Goal: Find specific page/section: Find specific page/section

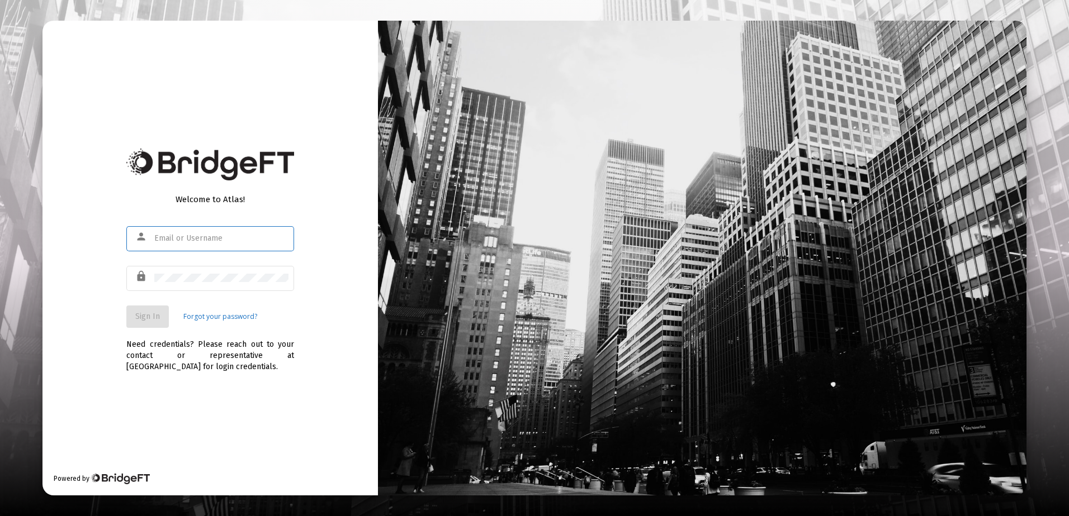
click at [217, 236] on input "text" at bounding box center [221, 238] width 134 height 9
click at [217, 235] on input "text" at bounding box center [221, 238] width 134 height 9
click at [197, 240] on input "text" at bounding box center [221, 238] width 134 height 9
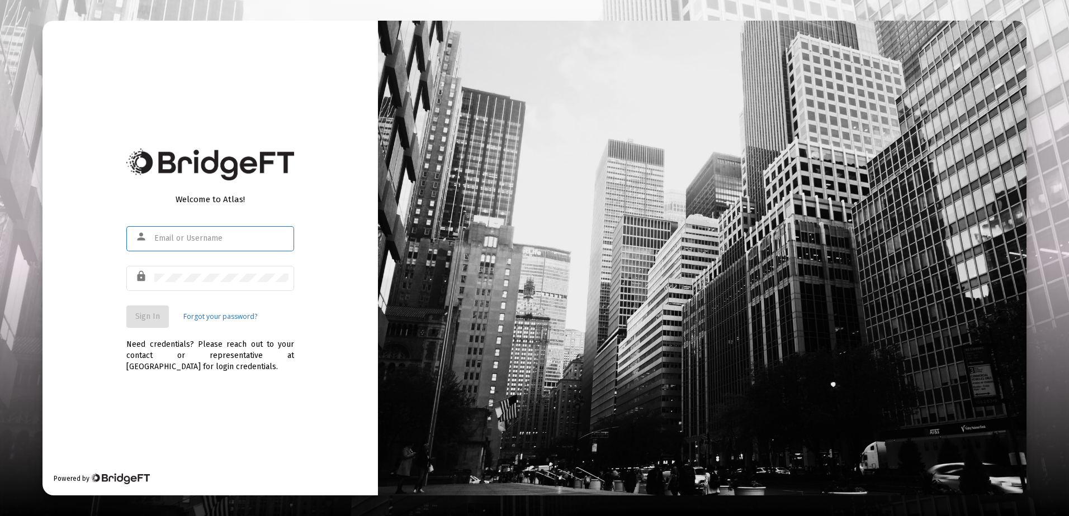
click at [197, 240] on input "text" at bounding box center [221, 238] width 134 height 9
click at [207, 240] on input "text" at bounding box center [221, 238] width 134 height 9
type input "[EMAIL_ADDRESS][DOMAIN_NAME]"
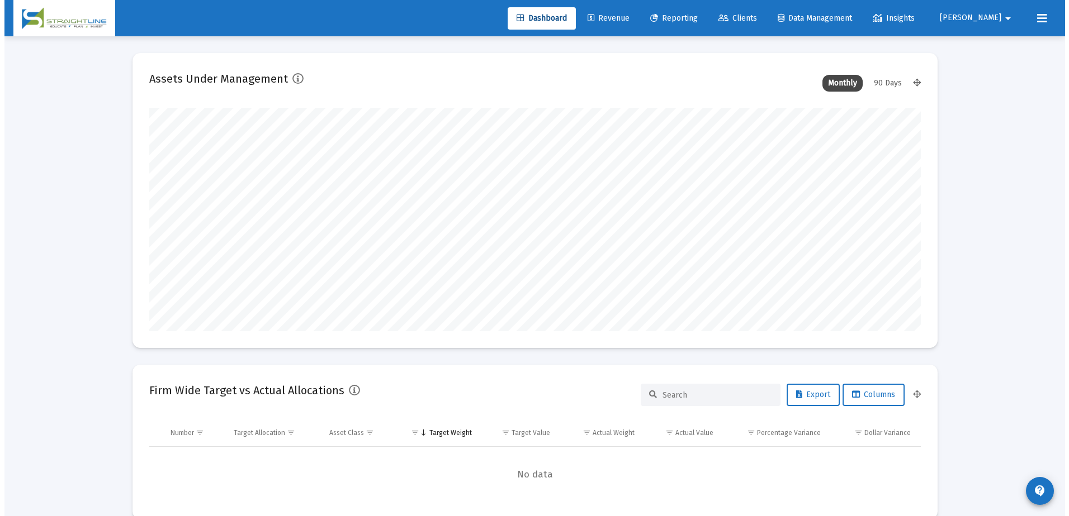
scroll to position [224, 415]
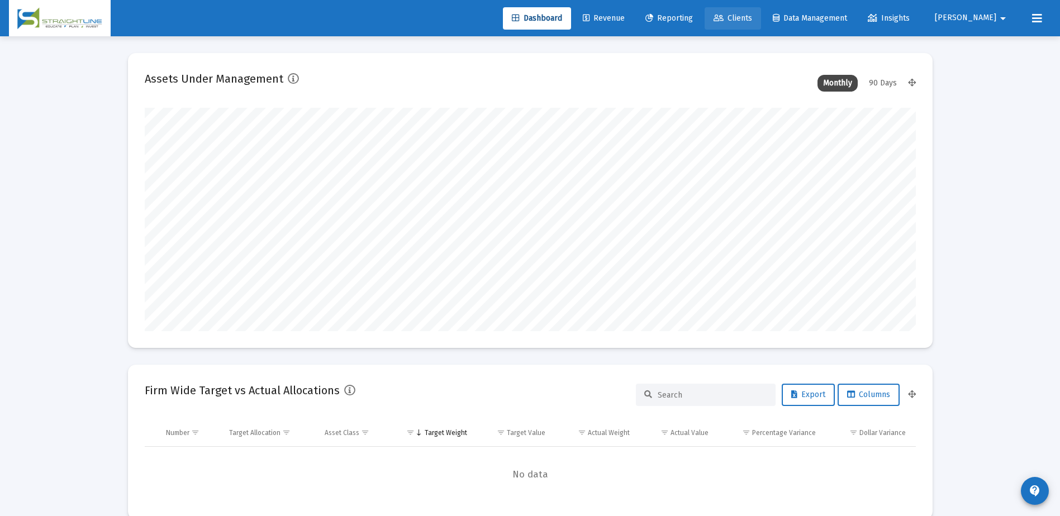
click at [752, 19] on span "Clients" at bounding box center [733, 18] width 39 height 10
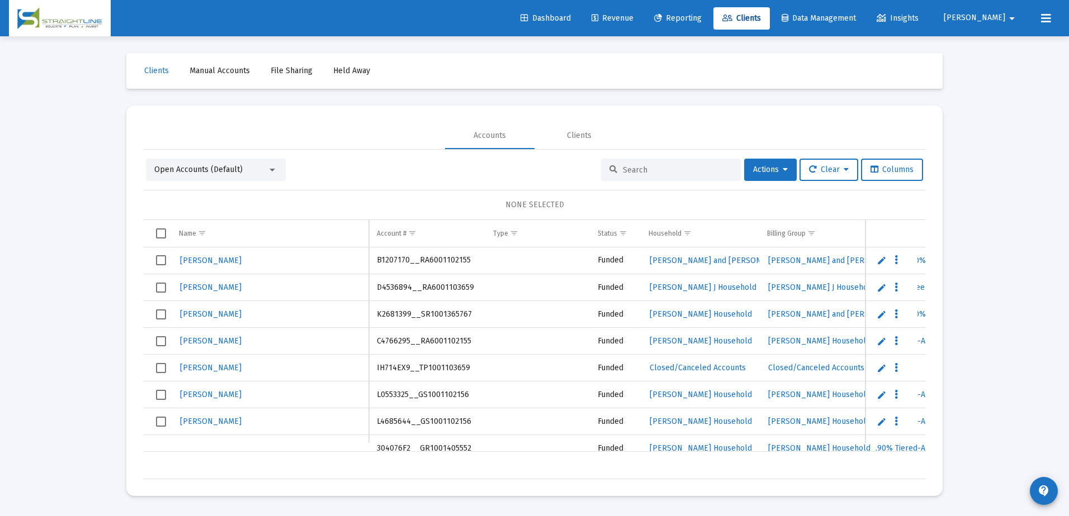
click at [645, 168] on input at bounding box center [678, 170] width 110 height 10
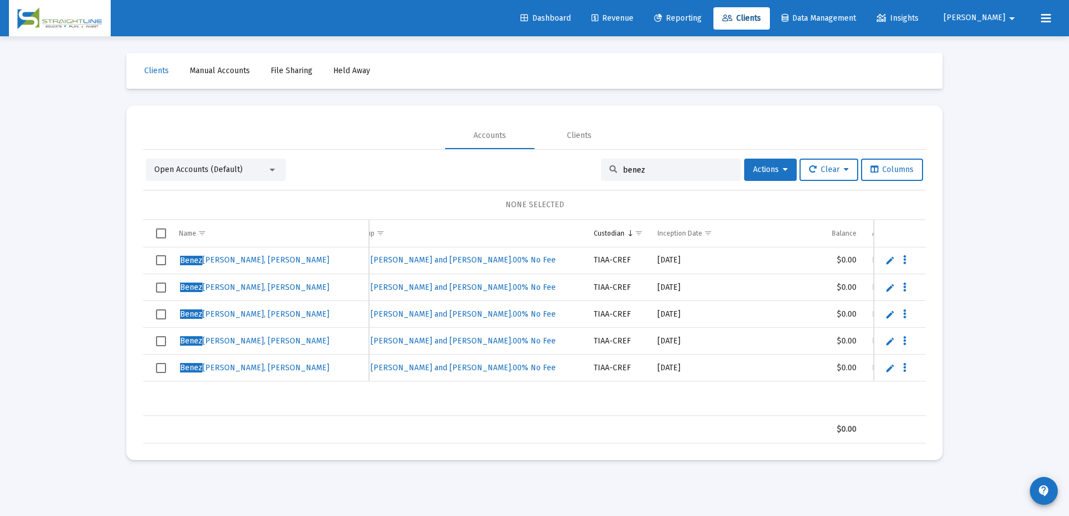
scroll to position [0, 403]
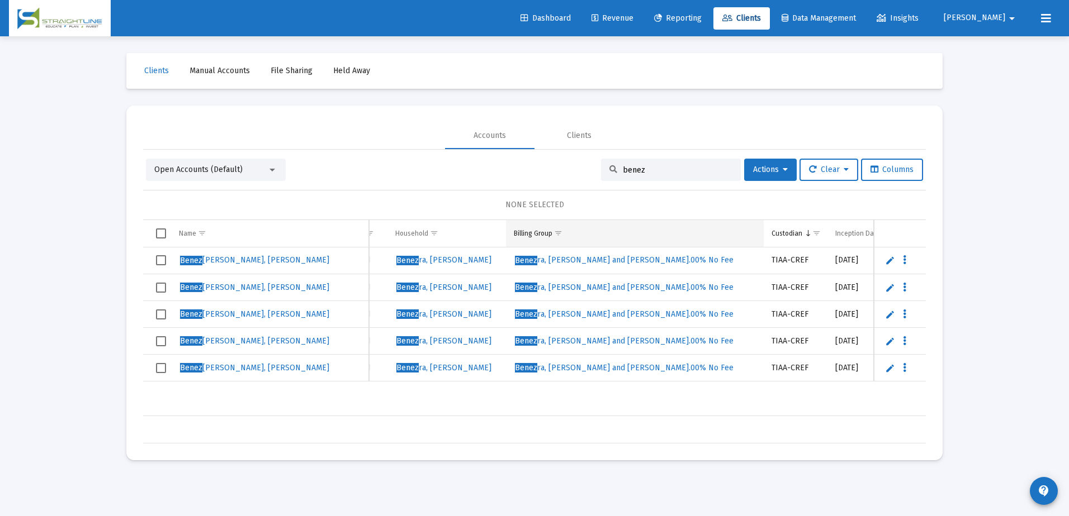
type input "benez"
click at [670, 169] on input "benez" at bounding box center [678, 170] width 110 height 10
click at [652, 170] on input "benez" at bounding box center [678, 170] width 110 height 10
